Goal: Task Accomplishment & Management: Complete application form

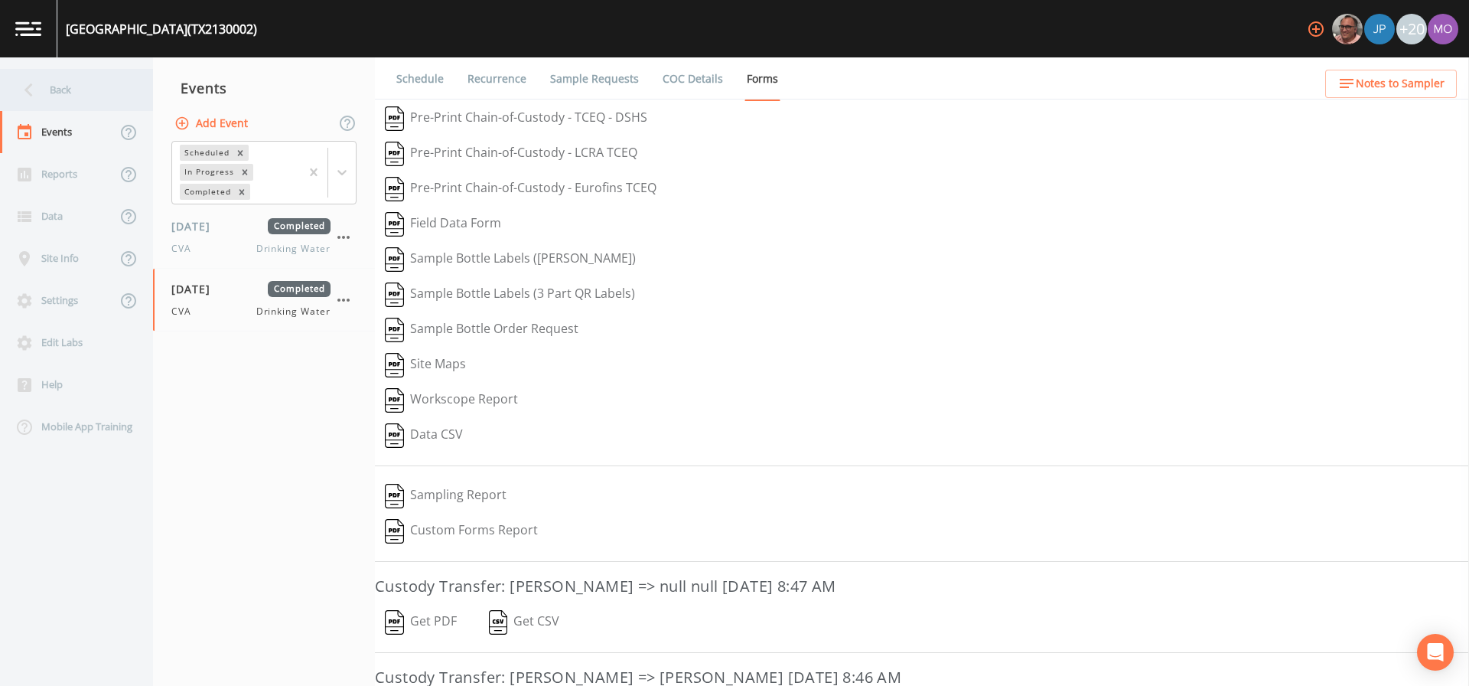
scroll to position [269, 0]
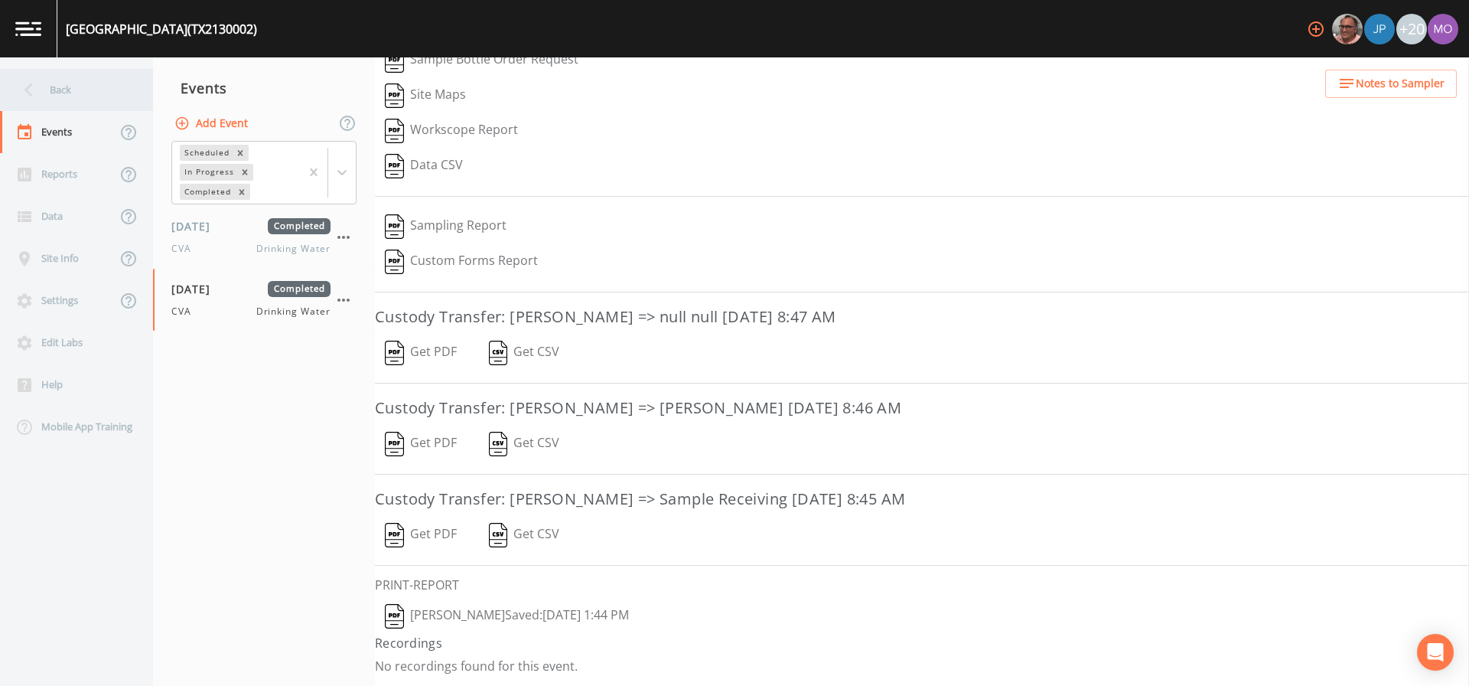
click at [86, 96] on div "Back" at bounding box center [69, 90] width 138 height 42
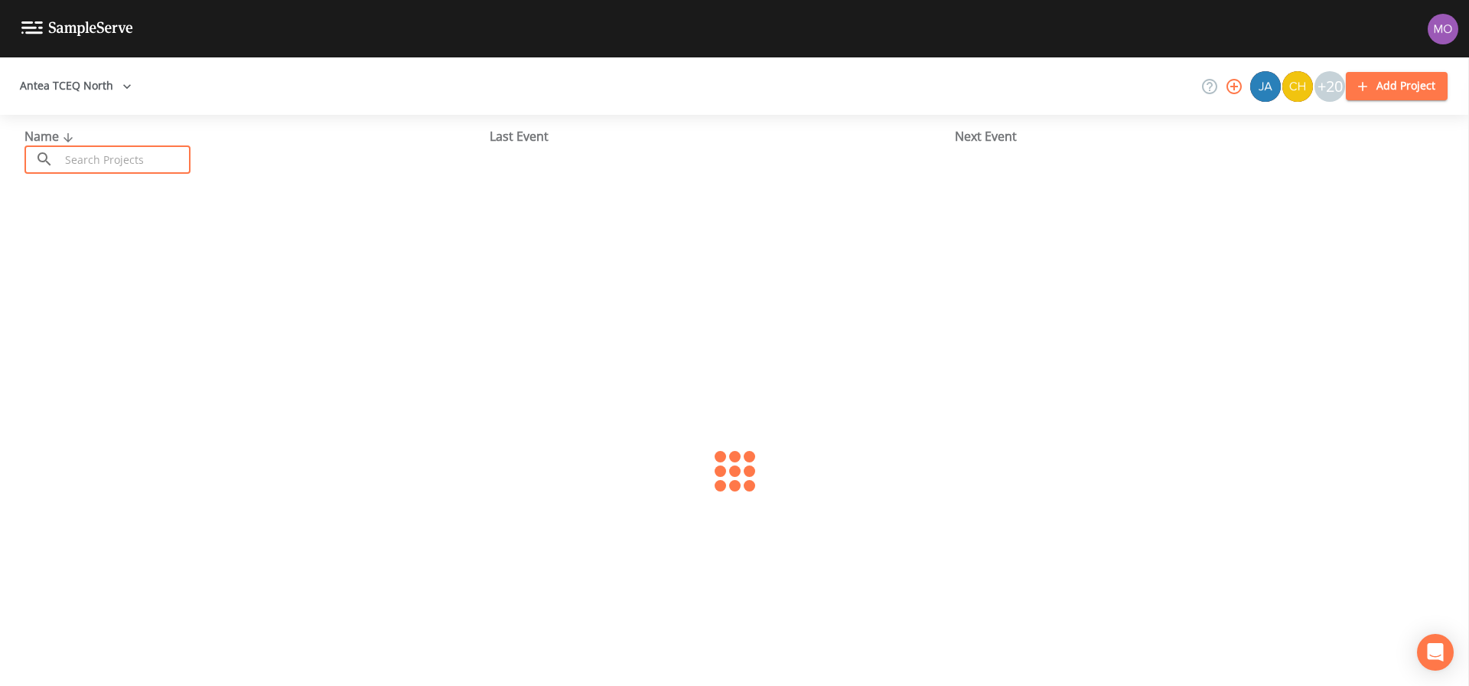
click at [125, 163] on input "text" at bounding box center [125, 159] width 131 height 28
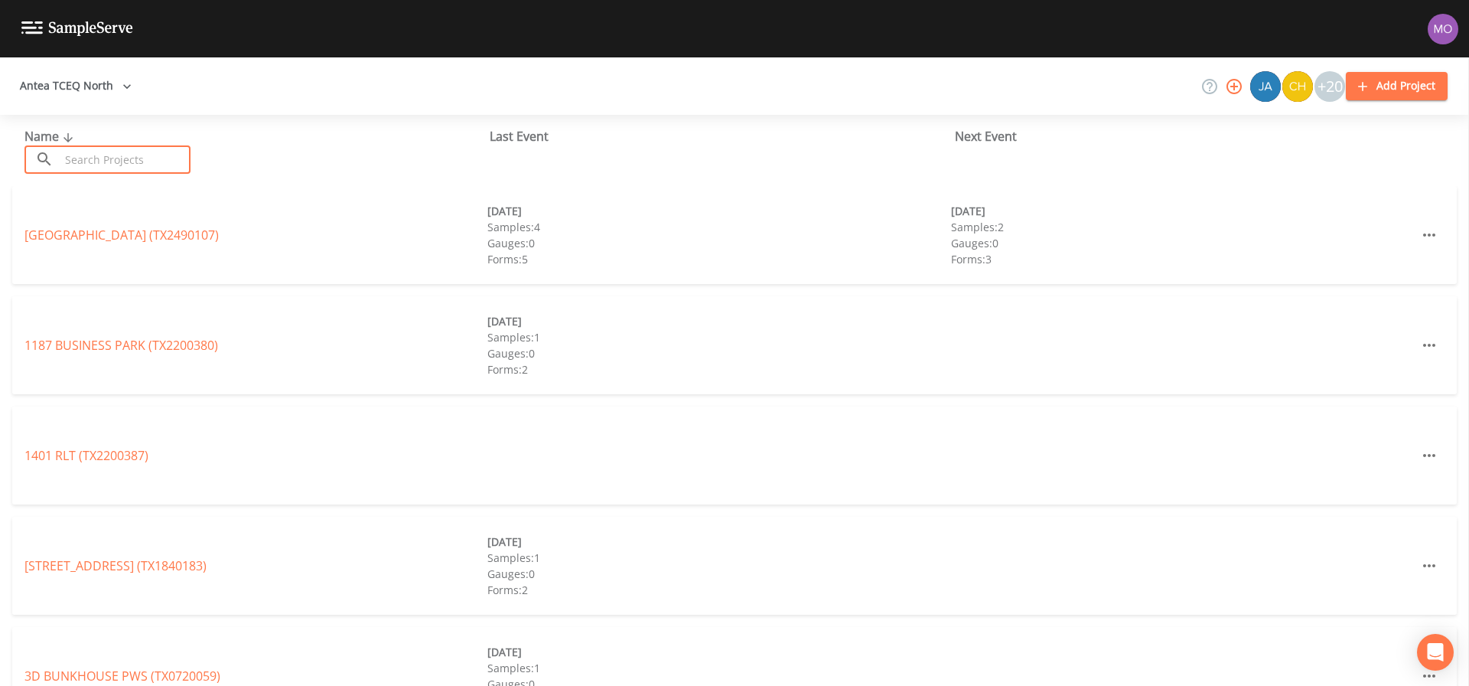
paste input "TX2120070"
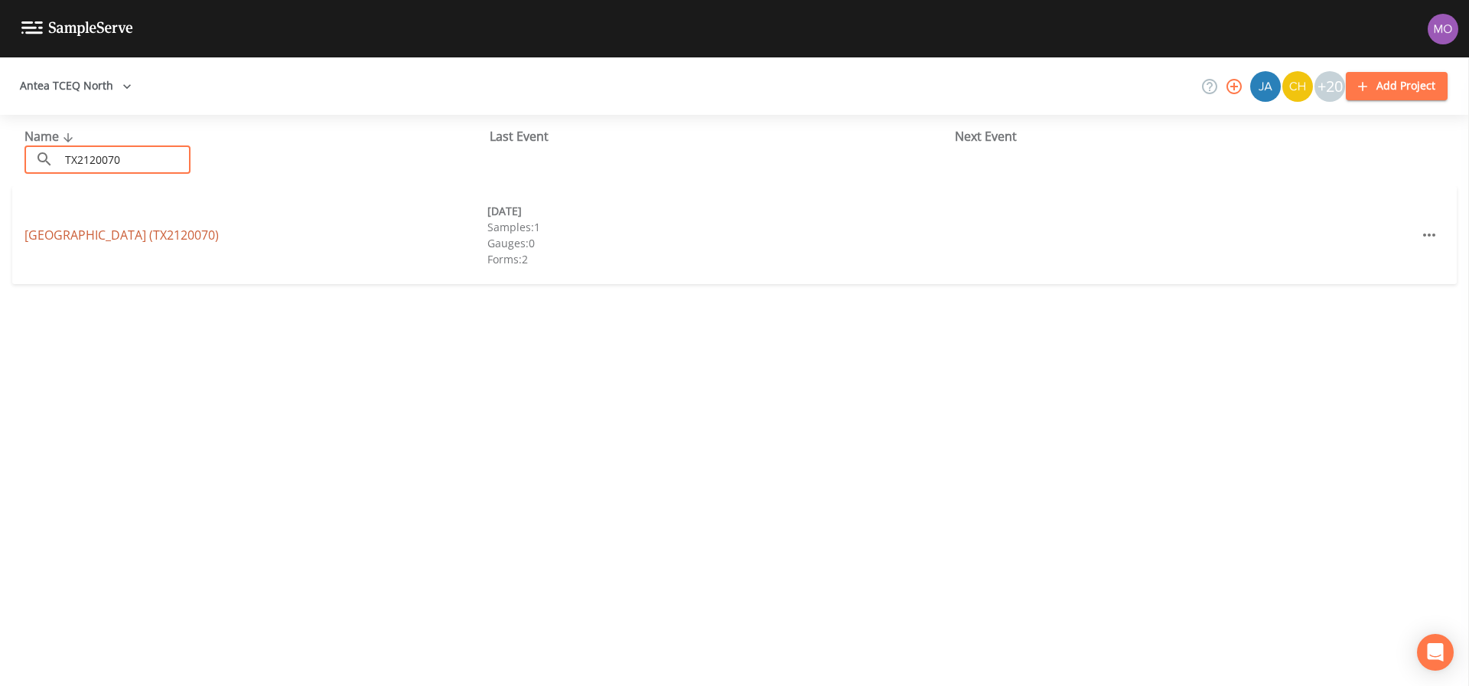
type input "TX2120070"
click at [130, 239] on link "[GEOGRAPHIC_DATA] (TX2120070)" at bounding box center [121, 234] width 194 height 17
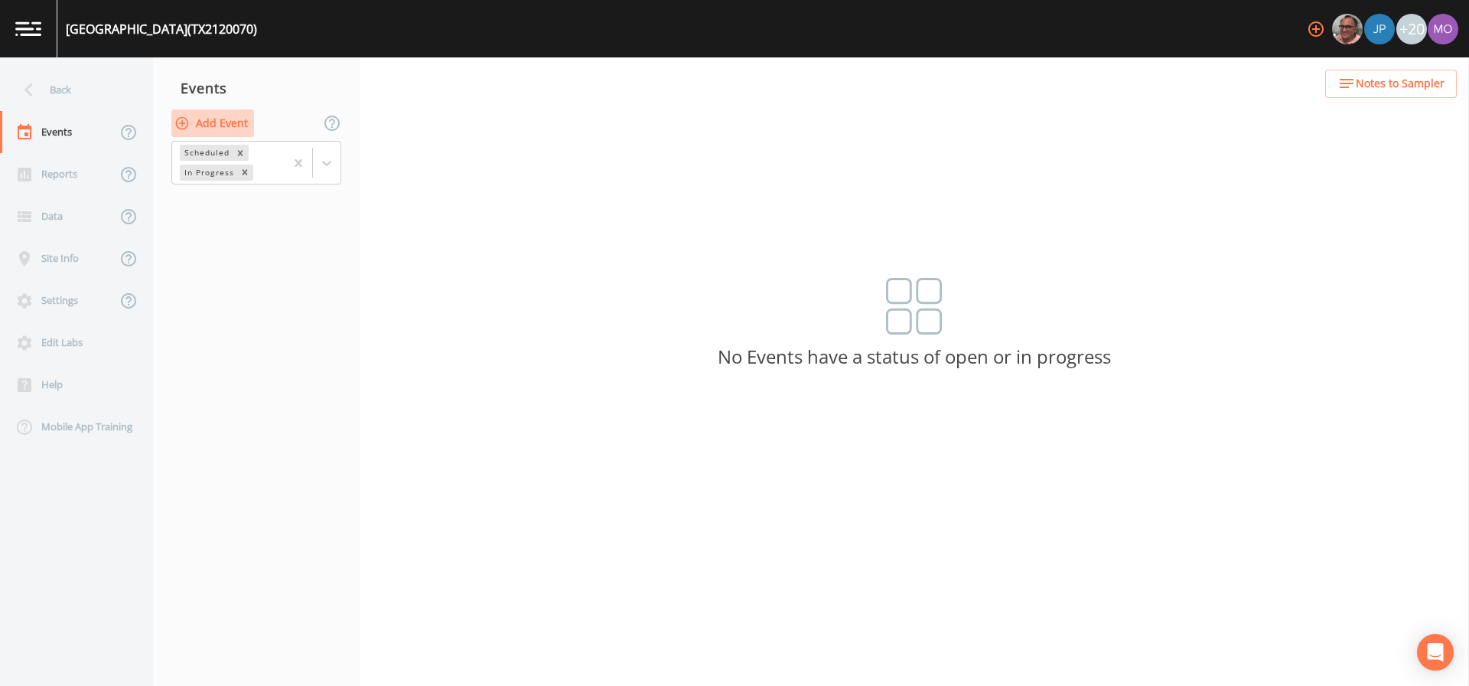
click at [229, 116] on button "Add Event" at bounding box center [212, 123] width 83 height 28
type input "CNI"
type input "[DATE]"
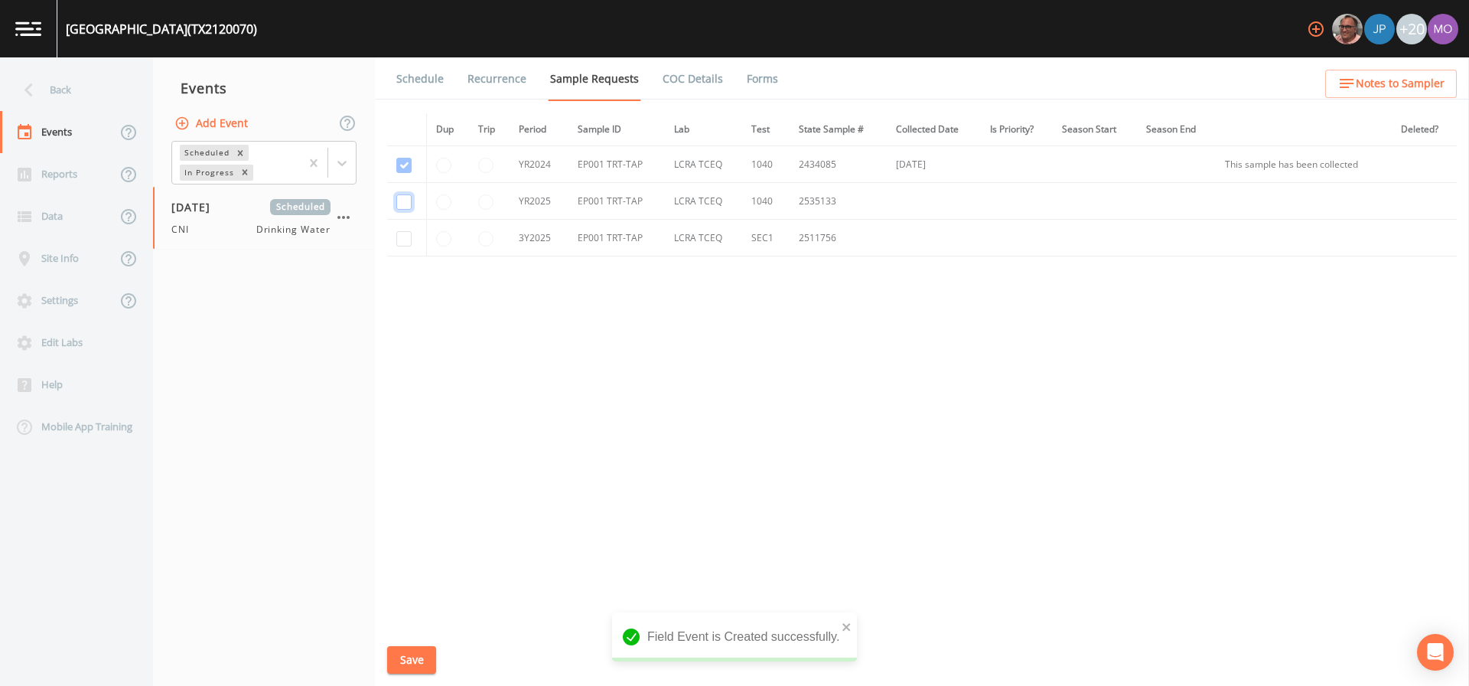
click at [396, 206] on input "checkbox" at bounding box center [403, 201] width 15 height 15
checkbox input "true"
click at [405, 236] on input "checkbox" at bounding box center [403, 238] width 15 height 15
checkbox input "true"
click at [414, 666] on button "Save" at bounding box center [411, 660] width 49 height 28
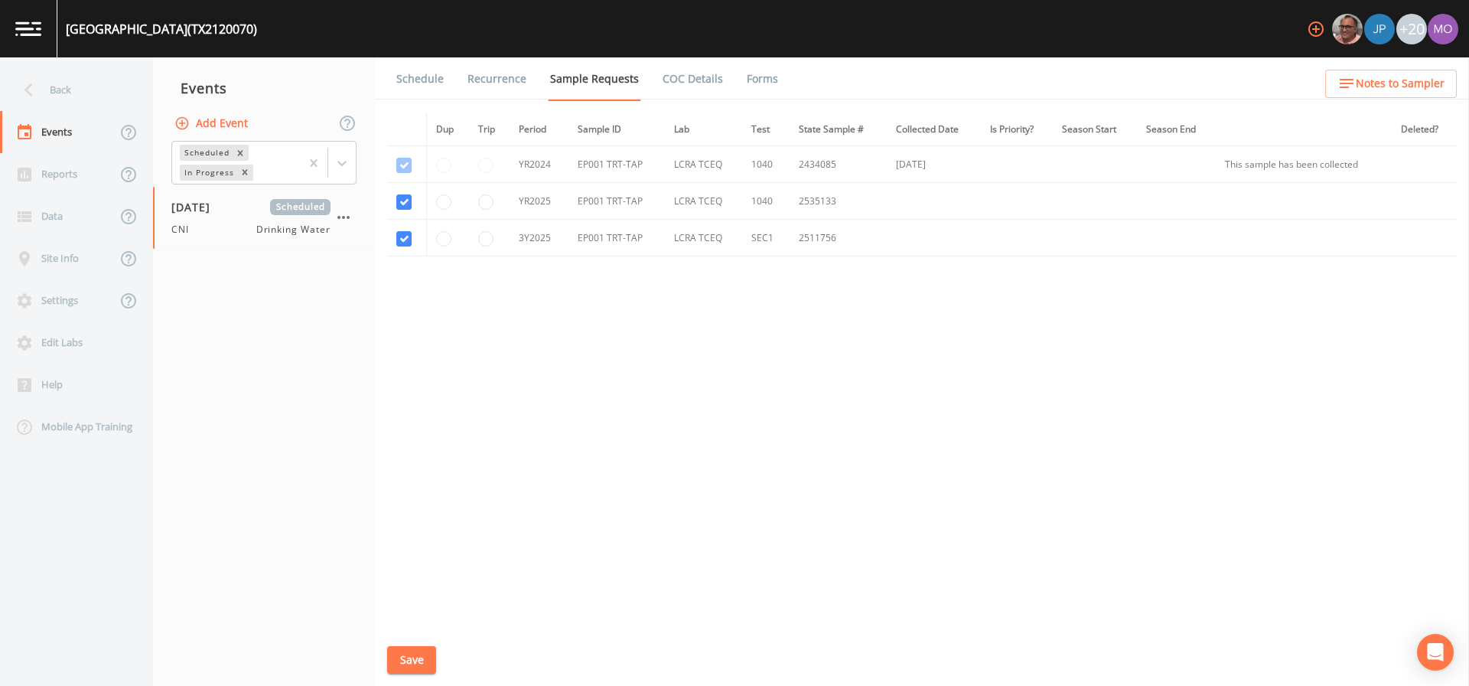
click at [417, 83] on link "Schedule" at bounding box center [420, 78] width 52 height 43
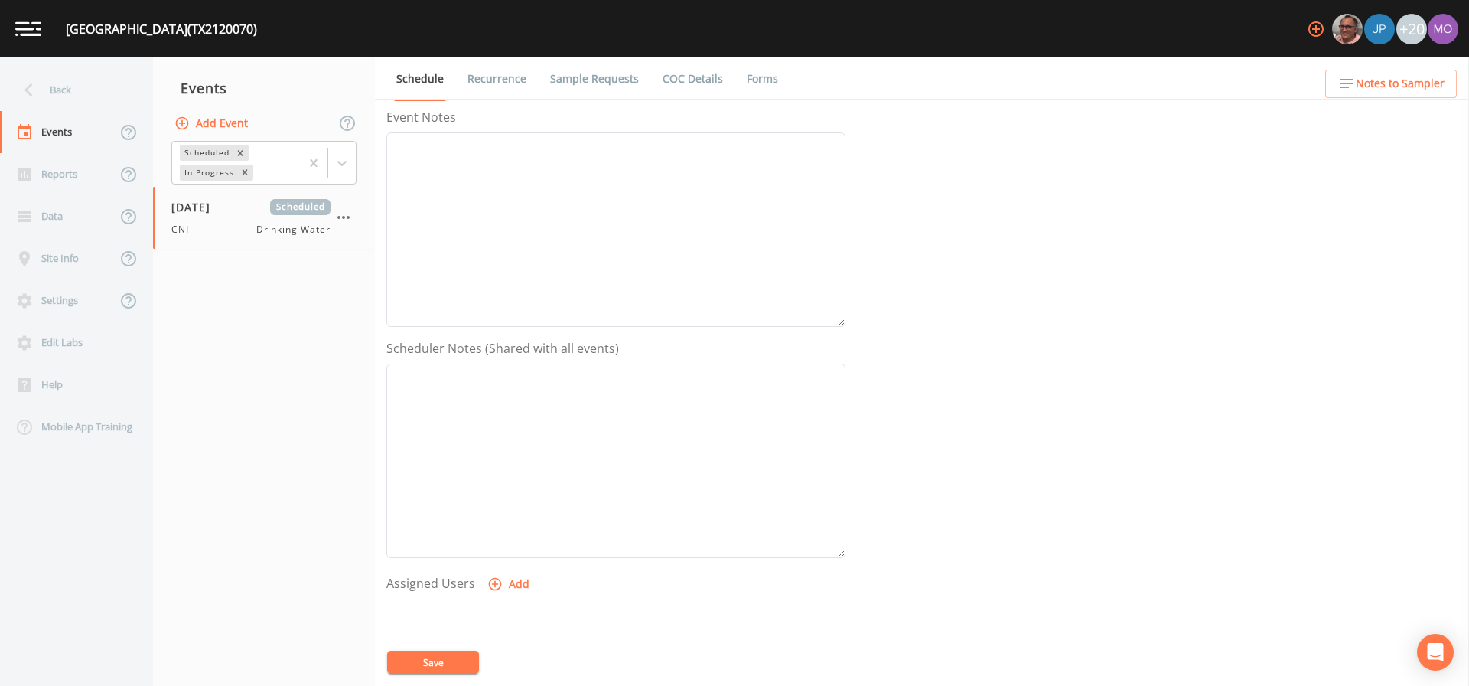
scroll to position [394, 0]
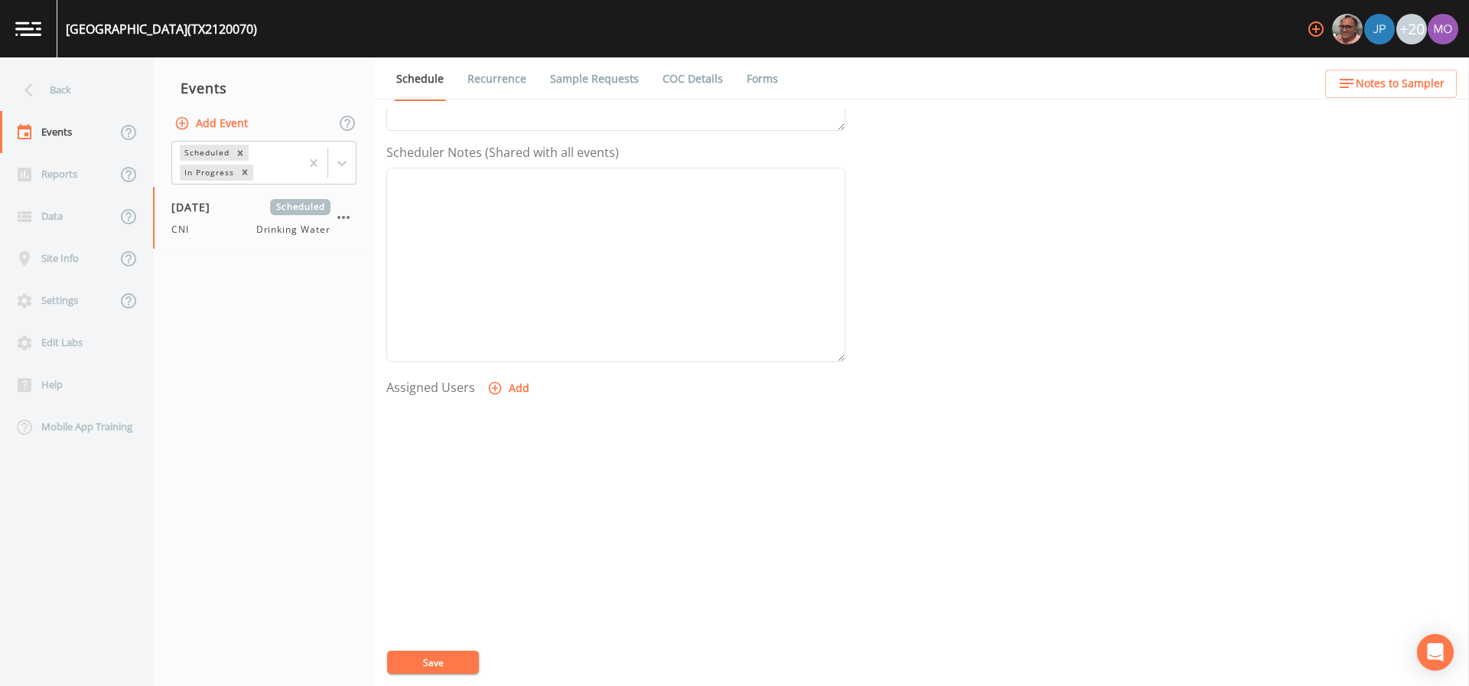
click at [492, 391] on icon "button" at bounding box center [494, 387] width 15 height 15
select select "59db3e3d-8872-4fc9-8f54-035acae5efc3"
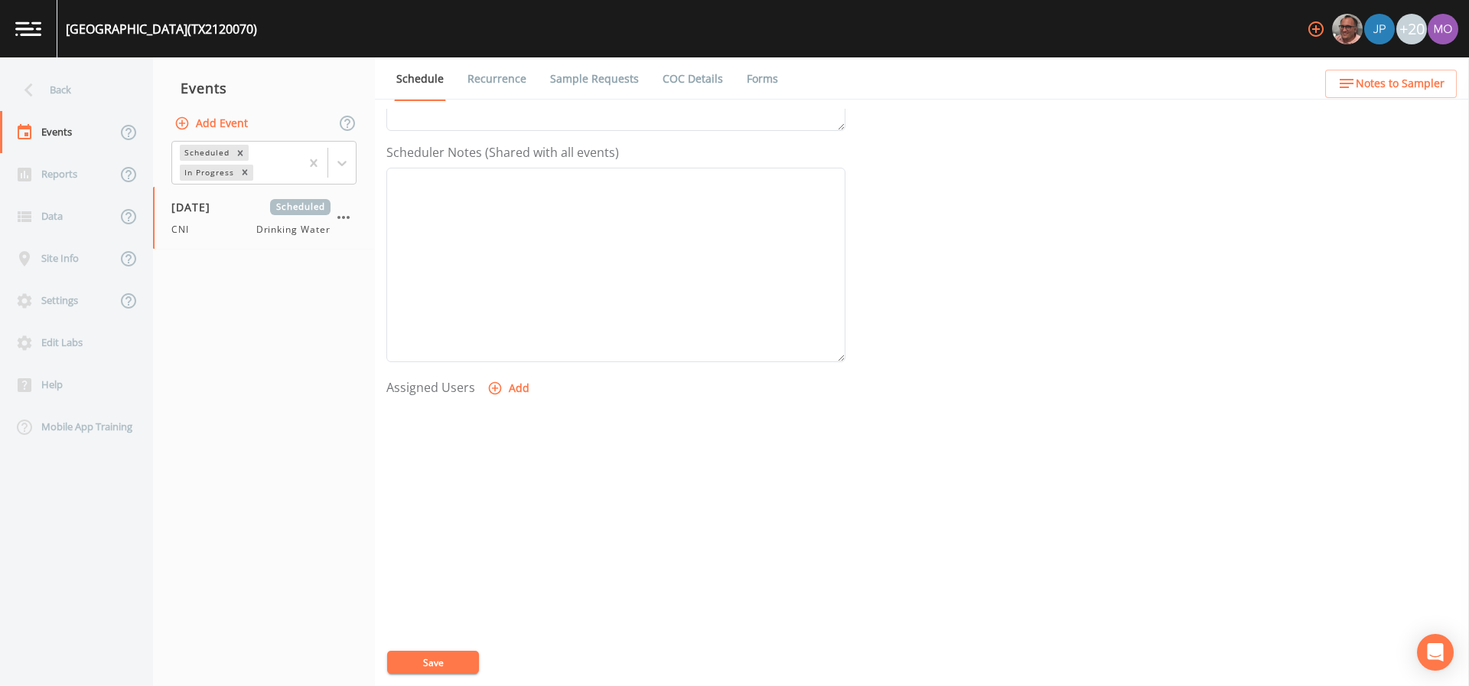
select select
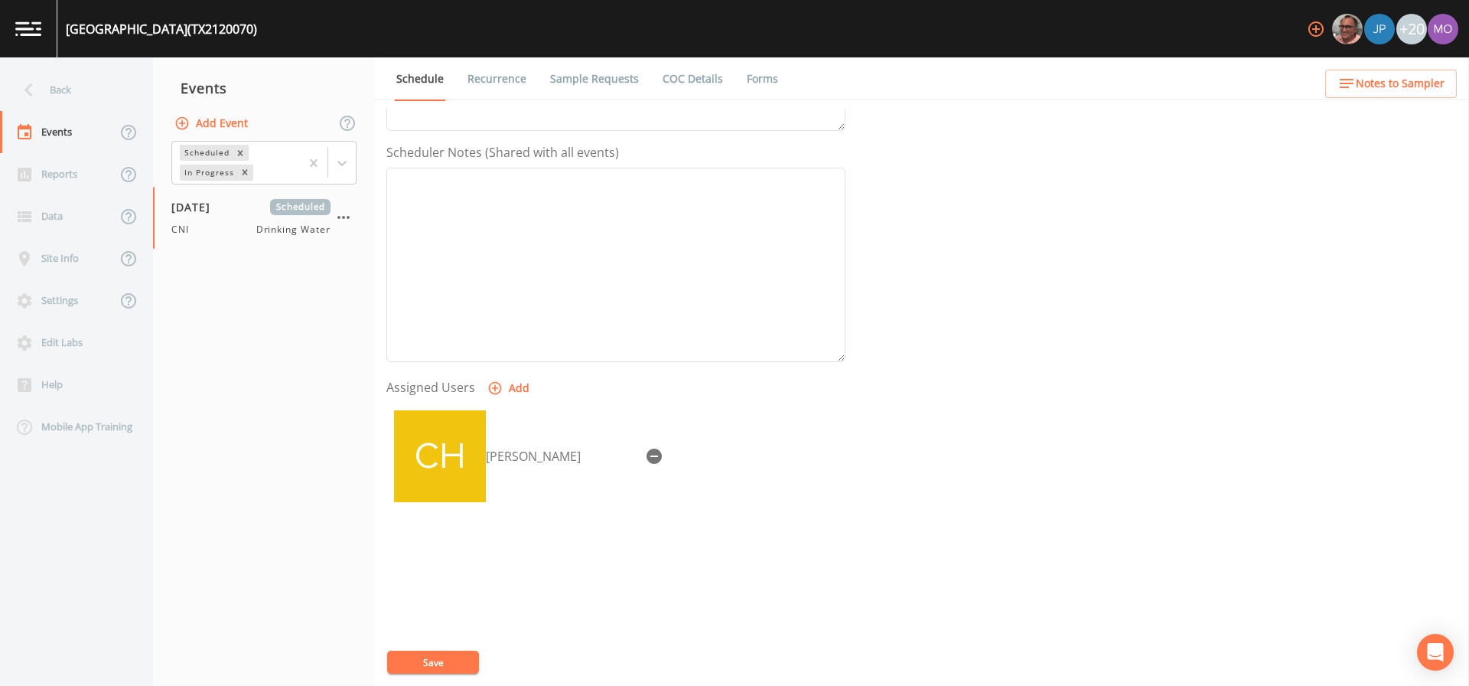
click at [426, 657] on button "Save" at bounding box center [433, 661] width 92 height 23
